Goal: Navigation & Orientation: Find specific page/section

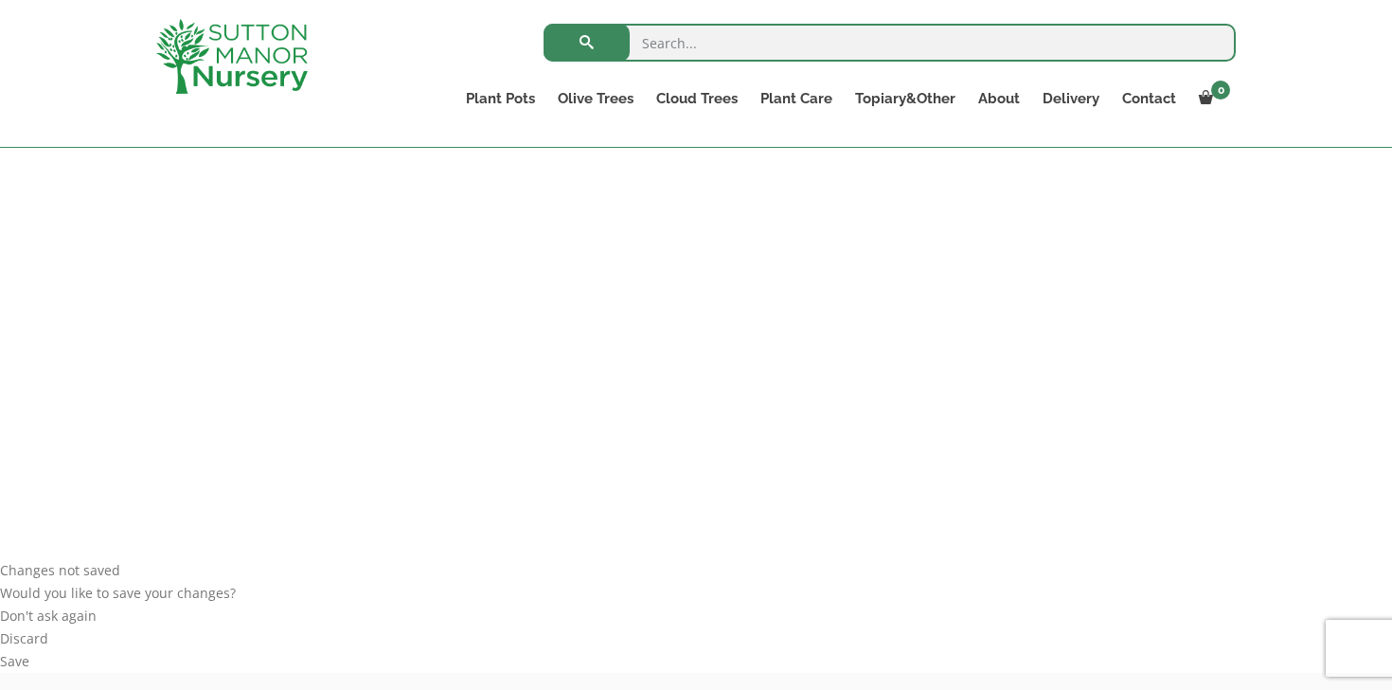
scroll to position [105, 0]
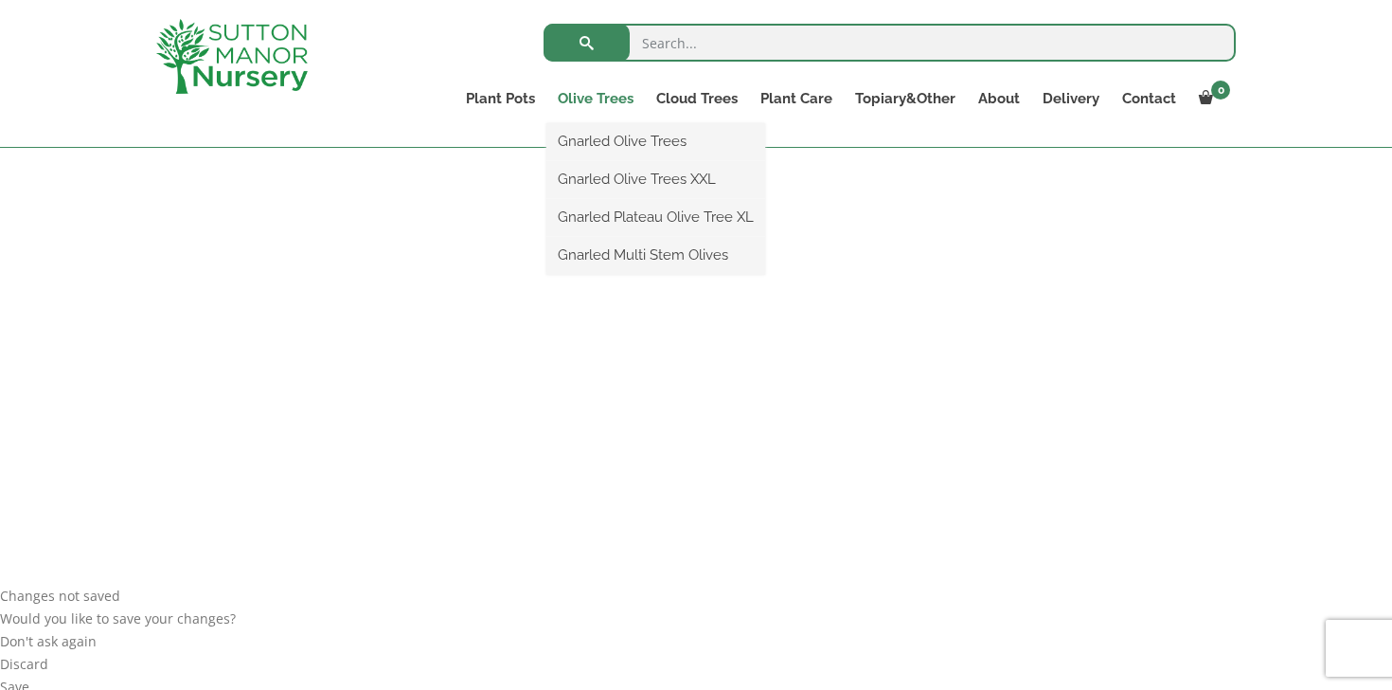
click at [595, 101] on link "Olive Trees" at bounding box center [596, 98] width 99 height 27
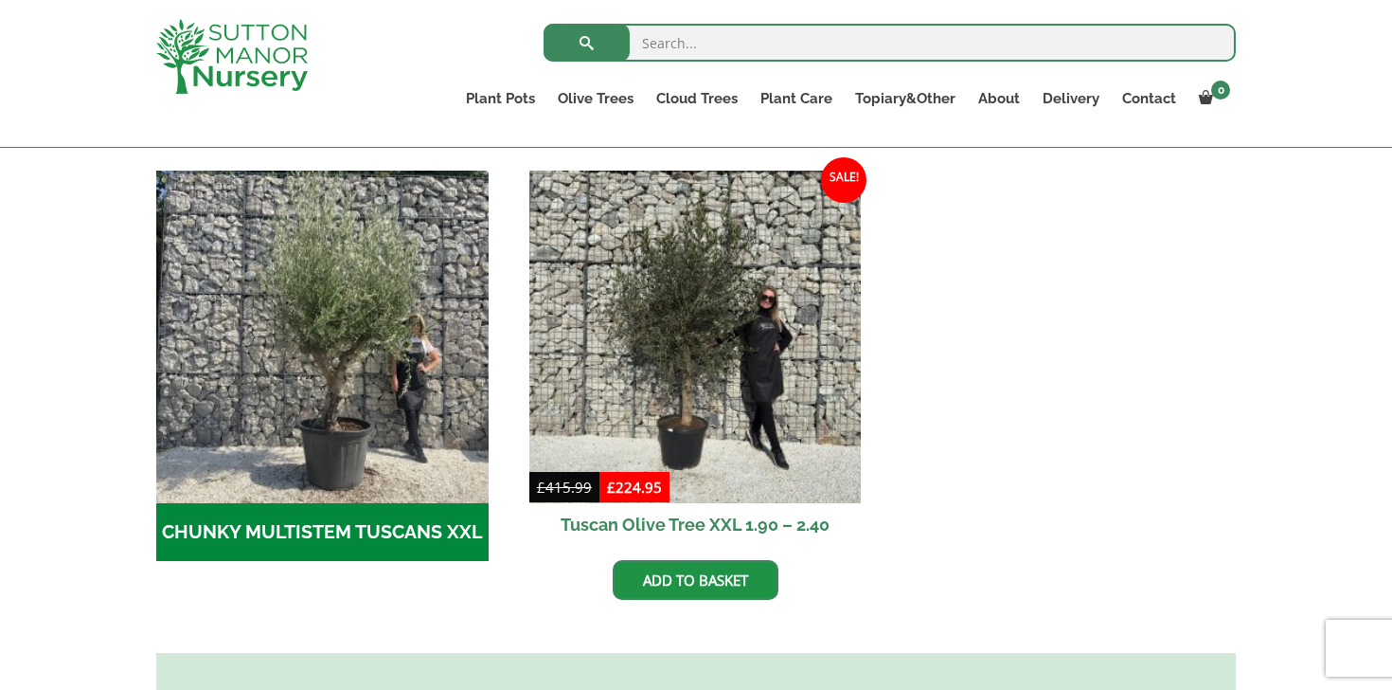
scroll to position [538, 0]
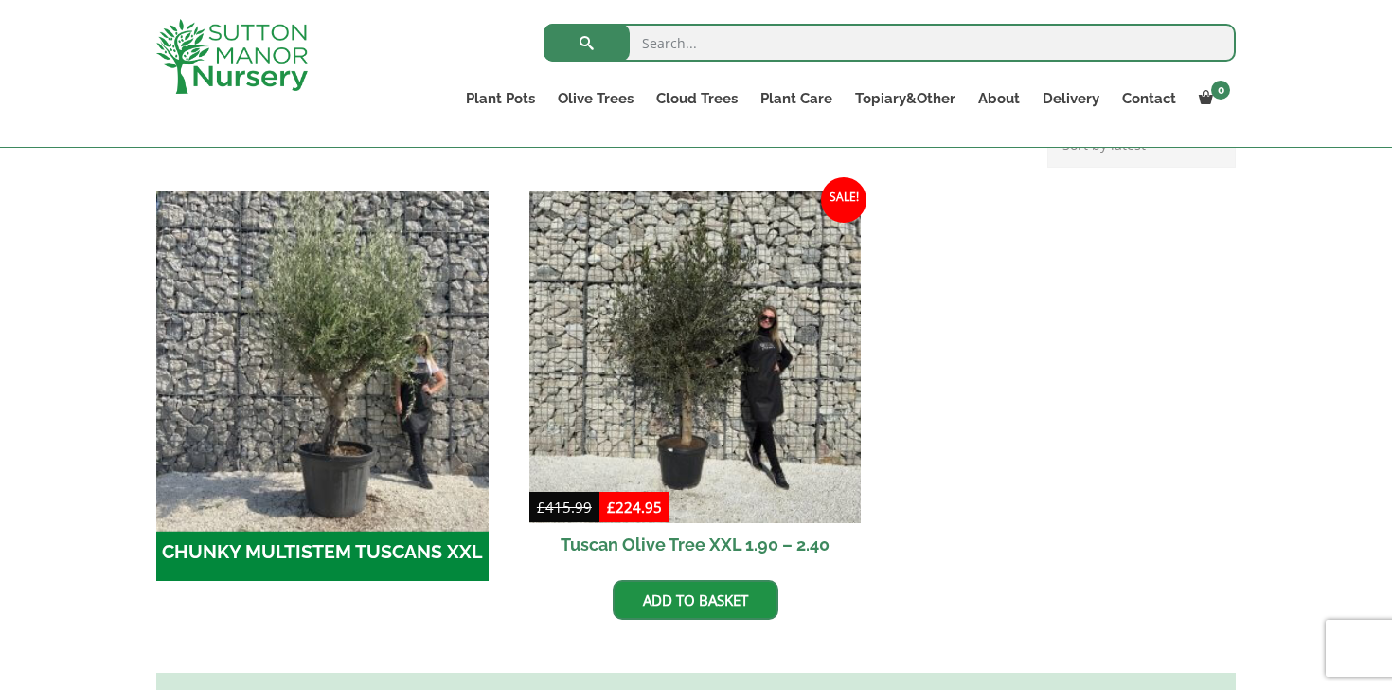
click at [427, 371] on img "Visit product category CHUNKY MULTISTEM TUSCANS XXL" at bounding box center [322, 356] width 349 height 349
